Goal: Task Accomplishment & Management: Manage account settings

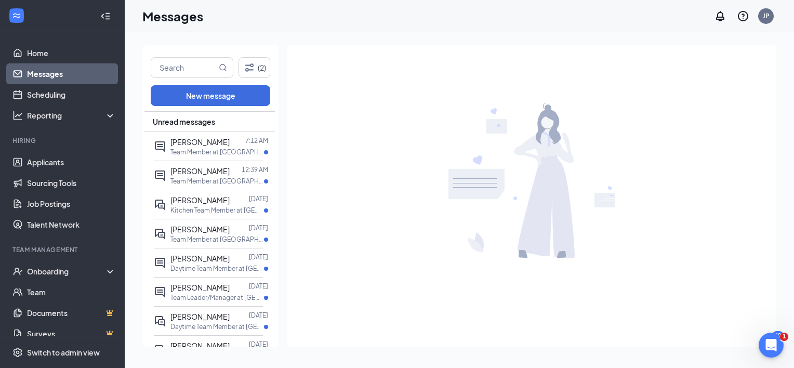
click at [189, 145] on span "[PERSON_NAME]" at bounding box center [199, 141] width 59 height 9
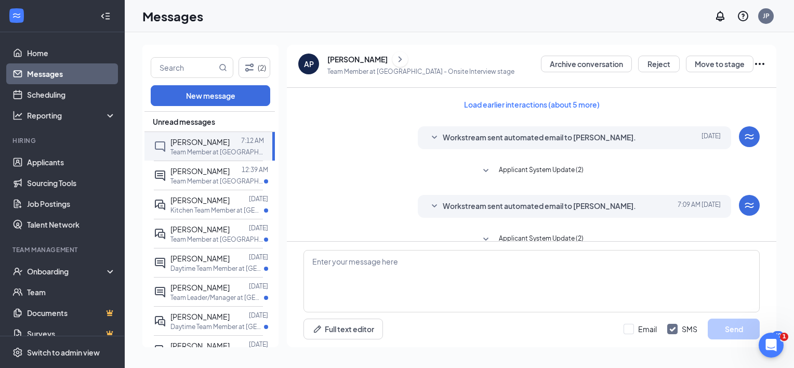
click at [351, 60] on div "[PERSON_NAME]" at bounding box center [357, 59] width 60 height 10
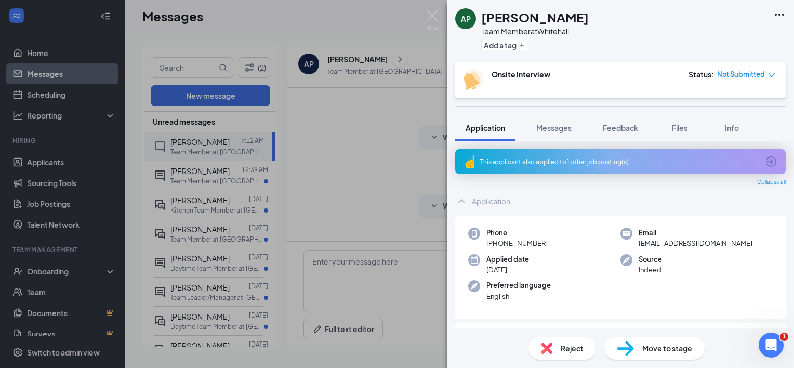
click at [550, 166] on div "This applicant also applied to 1 other job posting(s)" at bounding box center [620, 161] width 331 height 25
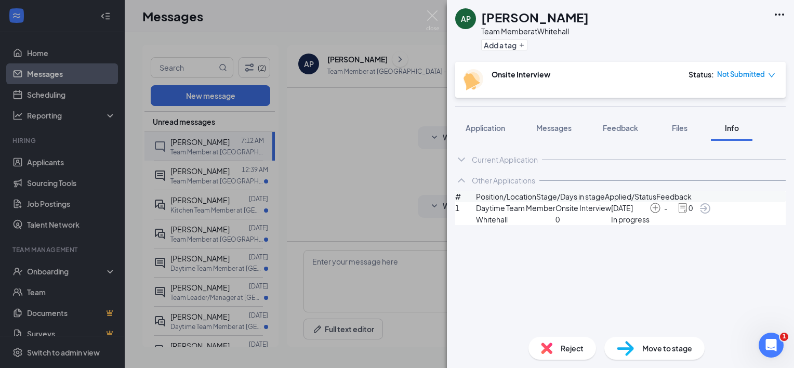
click at [489, 123] on span "Application" at bounding box center [486, 127] width 40 height 9
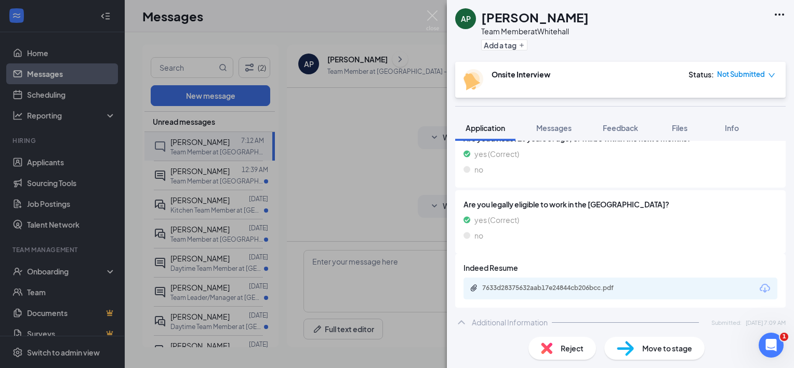
scroll to position [245, 0]
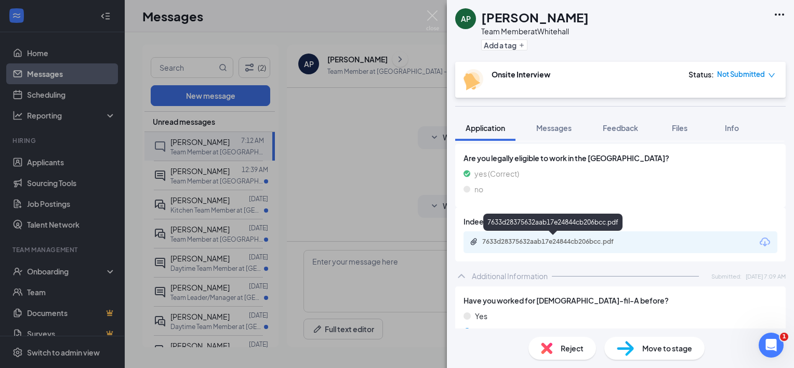
click at [543, 243] on div "7633d28375632aab17e24844cb206bcc.pdf" at bounding box center [555, 242] width 146 height 8
